Goal: Task Accomplishment & Management: Manage account settings

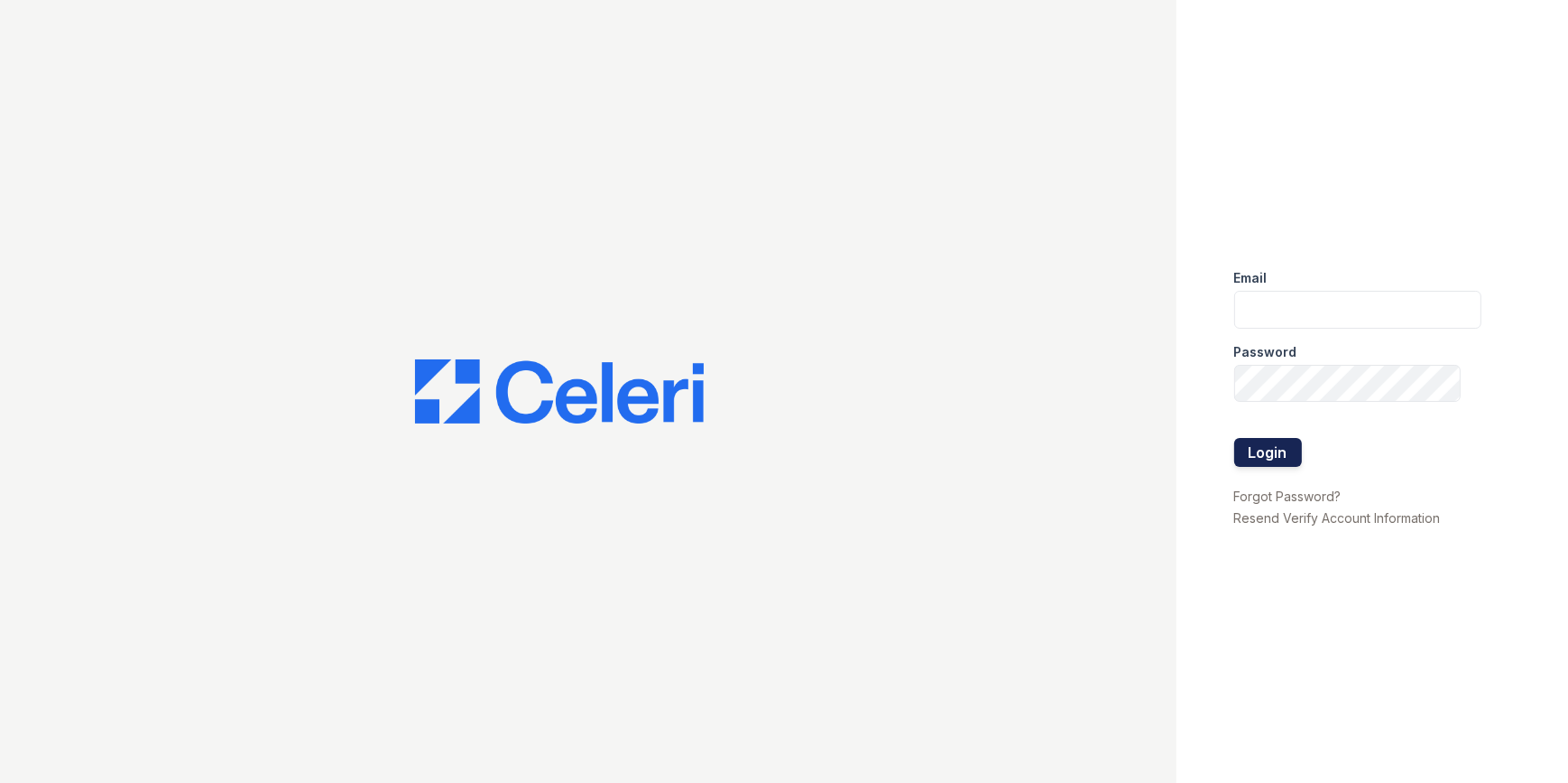
type input "[EMAIL_ADDRESS][DOMAIN_NAME]"
click at [1258, 445] on button "Login" at bounding box center [1267, 452] width 68 height 29
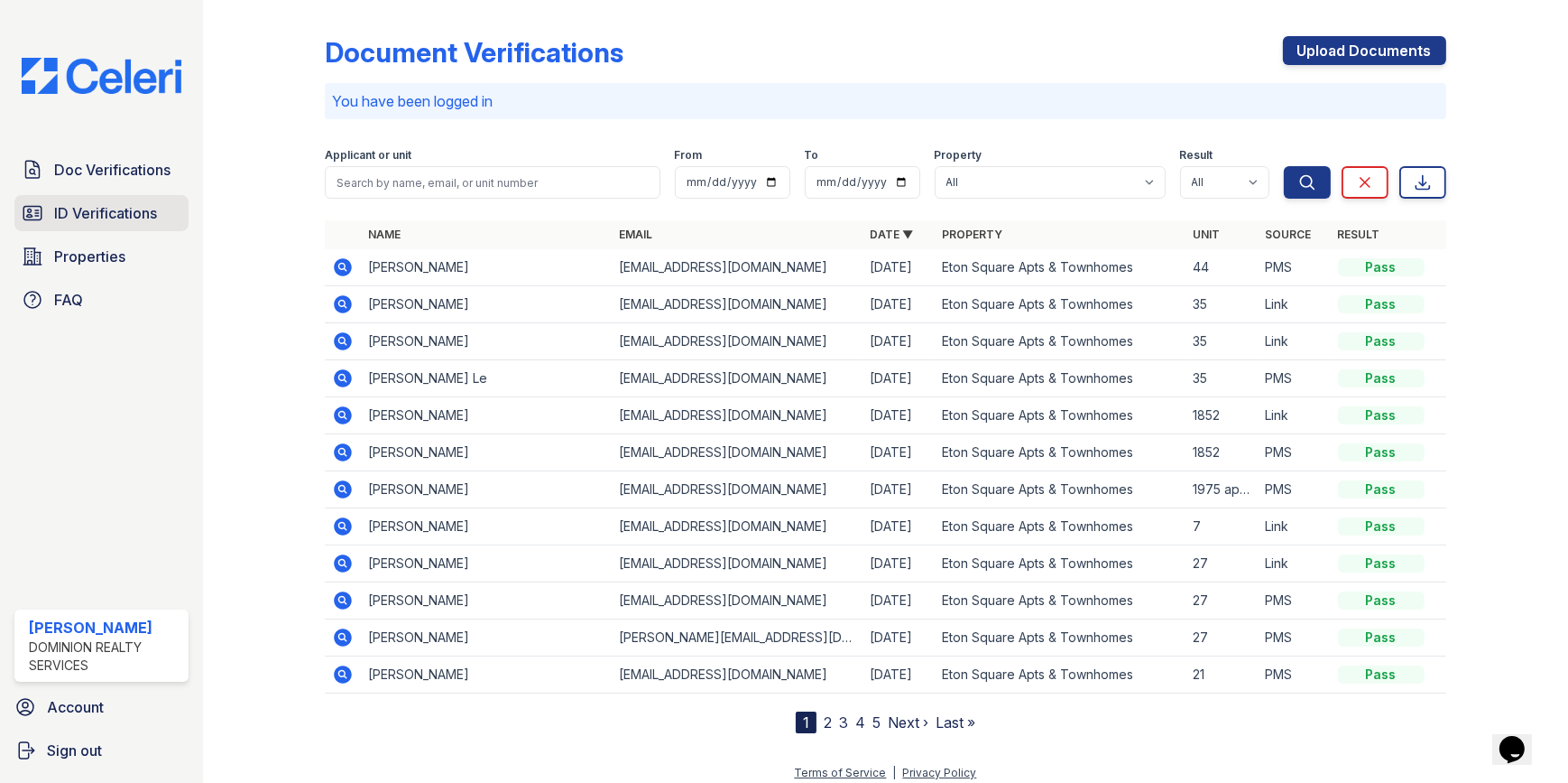
click at [111, 198] on link "ID Verifications" at bounding box center [101, 212] width 174 height 36
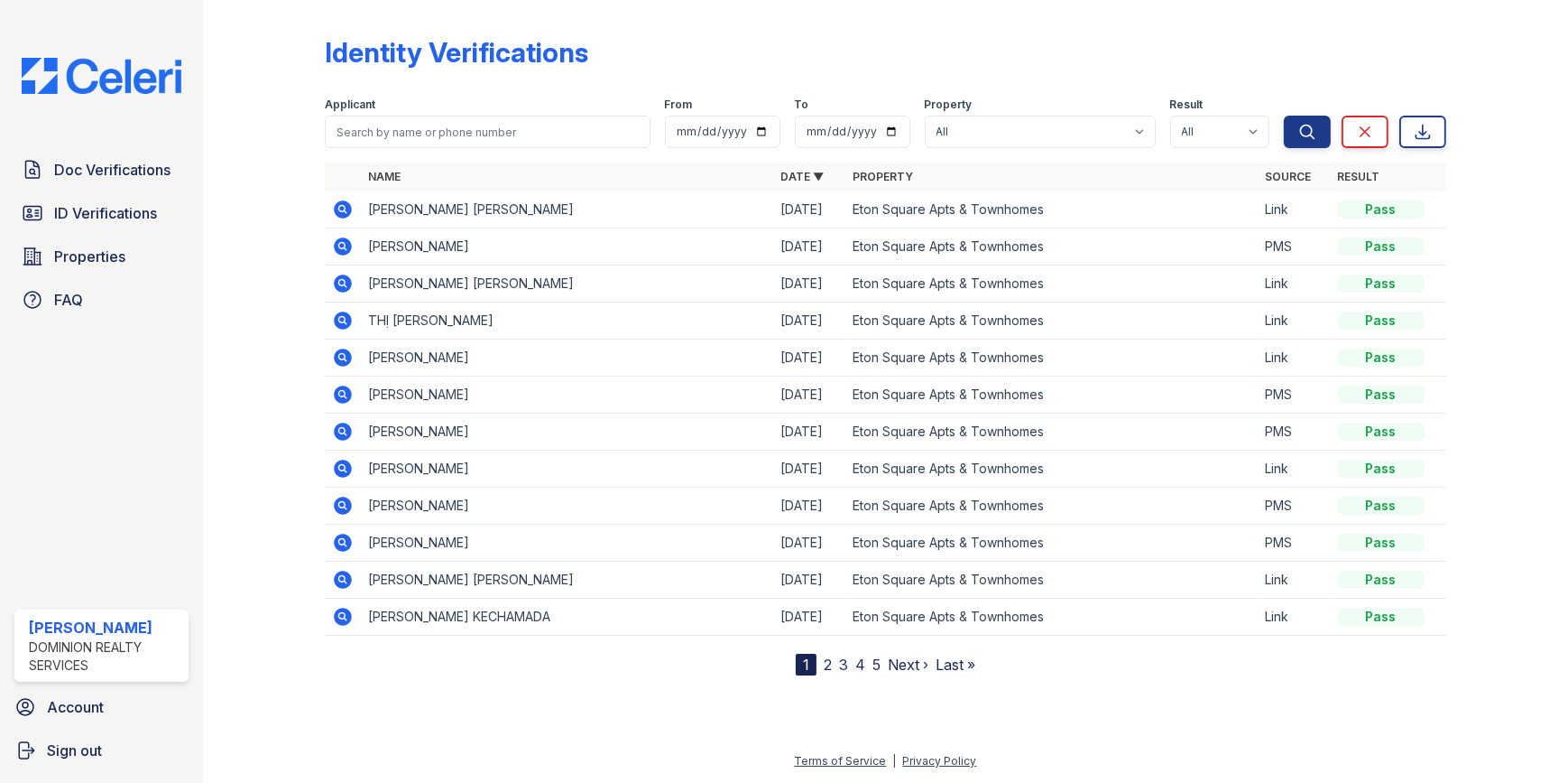
click at [111, 162] on span "Doc Verifications" at bounding box center [112, 170] width 116 height 22
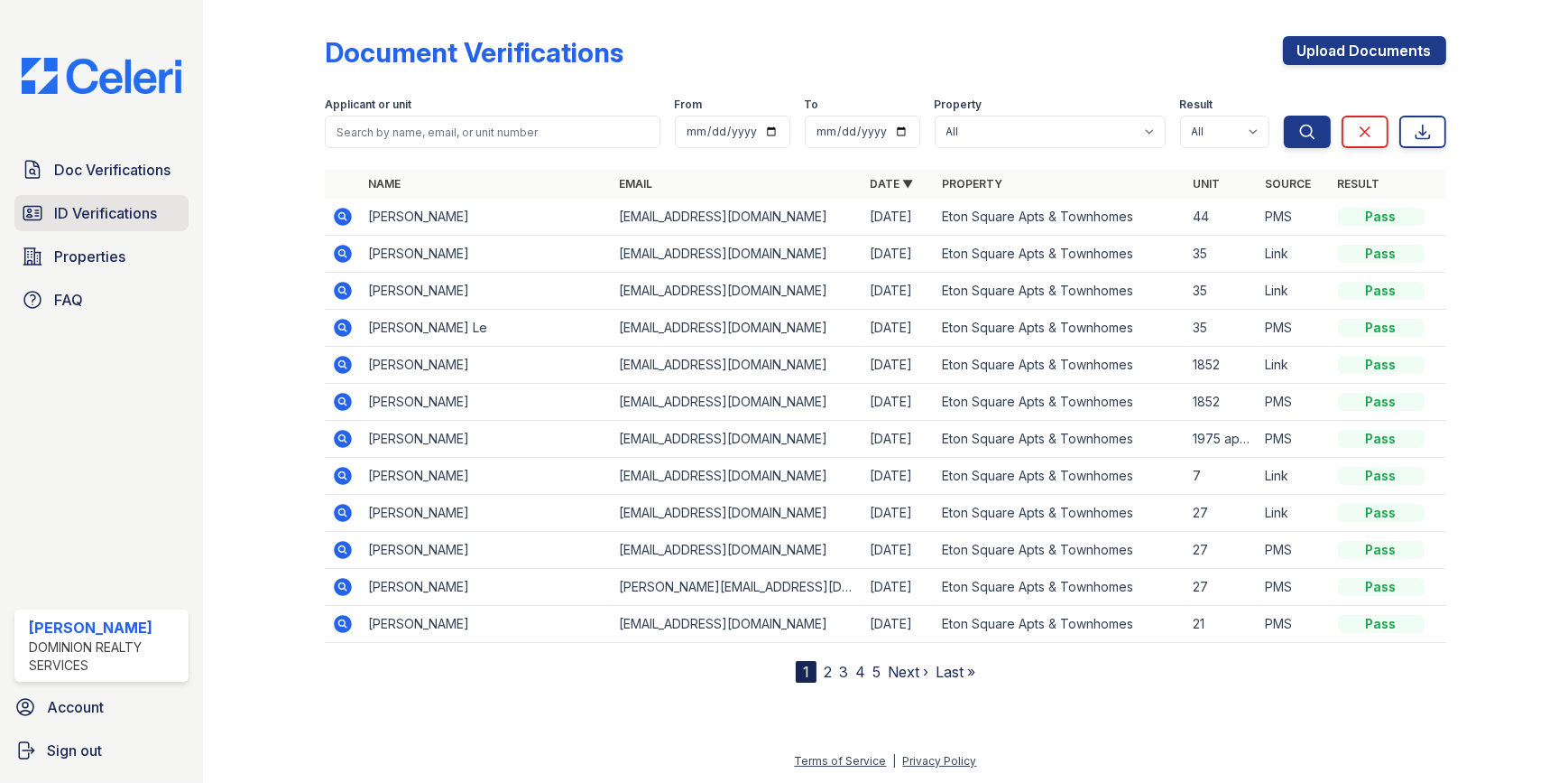
click at [93, 213] on span "ID Verifications" at bounding box center [105, 213] width 103 height 22
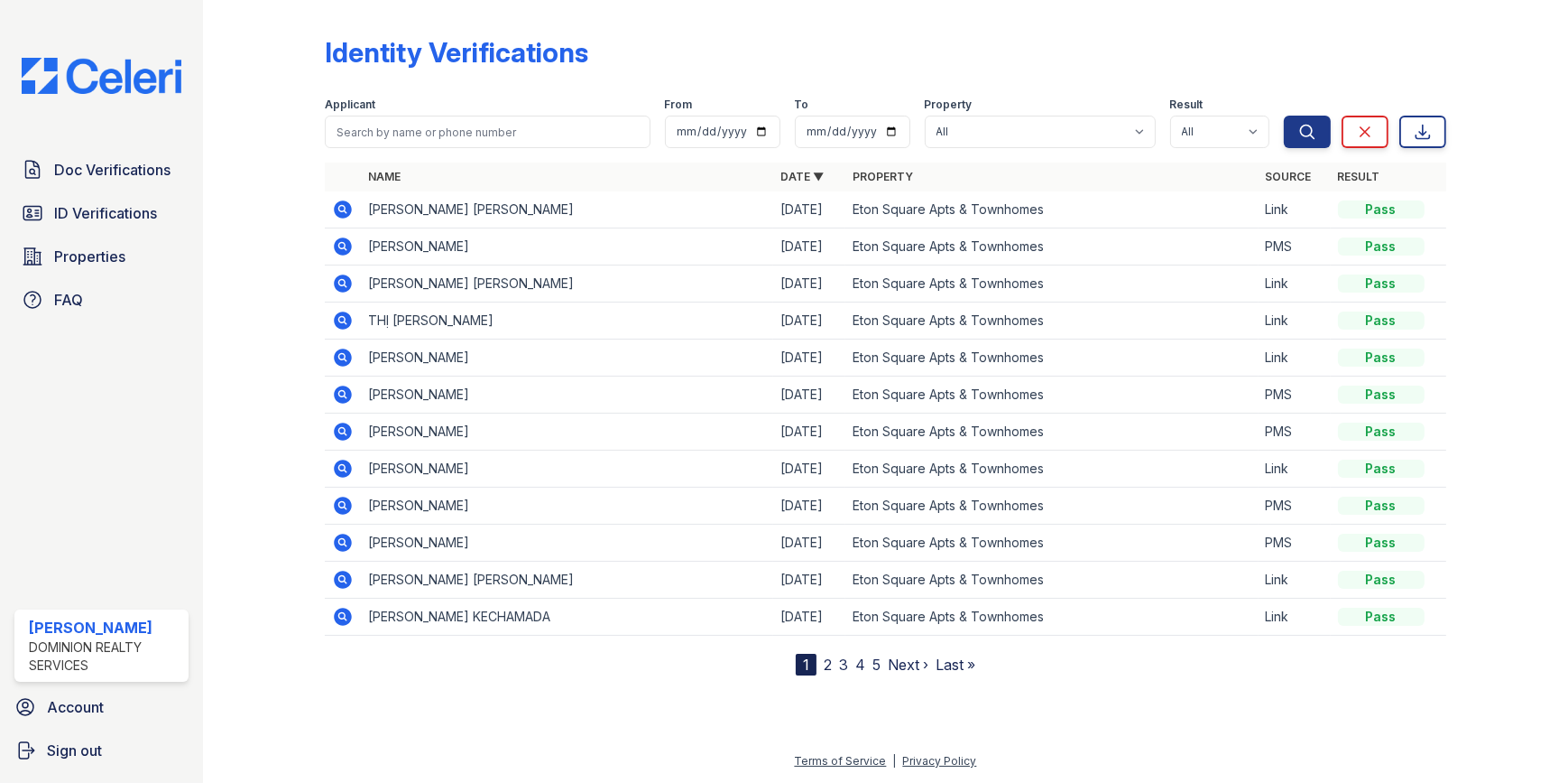
click at [83, 189] on div "Doc Verifications ID Verifications Properties FAQ" at bounding box center [101, 234] width 189 height 166
click at [88, 175] on span "Doc Verifications" at bounding box center [112, 170] width 116 height 22
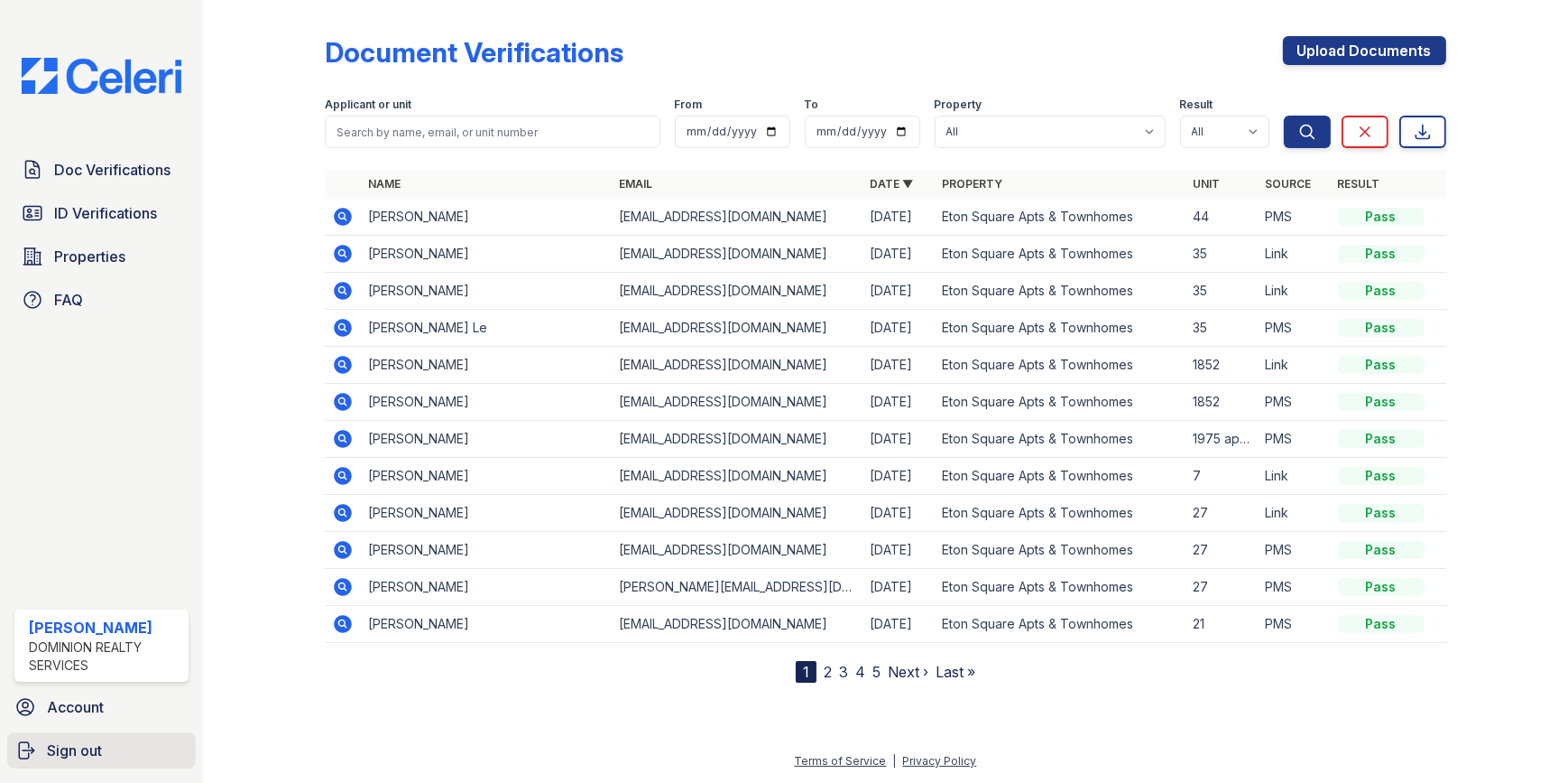
click at [73, 754] on span "Sign out" at bounding box center [75, 751] width 55 height 22
